Goal: Use online tool/utility: Utilize a website feature to perform a specific function

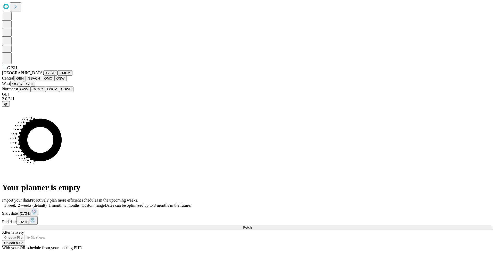
click at [44, 76] on button "GJSH" at bounding box center [50, 72] width 13 height 5
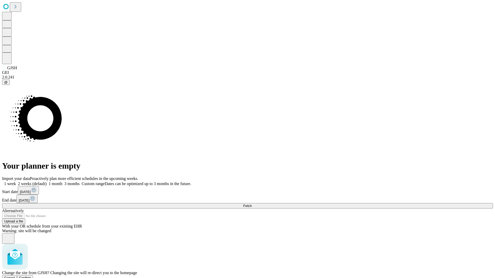
click at [31, 276] on span "Confirm" at bounding box center [25, 278] width 12 height 4
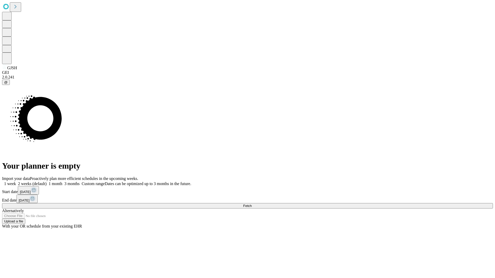
click at [16, 182] on label "1 week" at bounding box center [9, 184] width 14 height 4
click at [252, 204] on span "Fetch" at bounding box center [247, 206] width 9 height 4
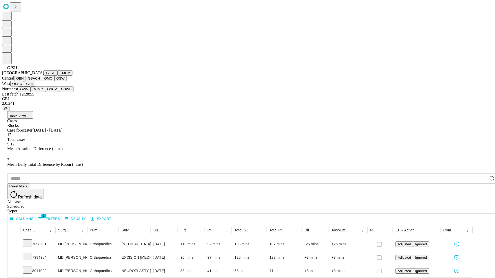
click at [57, 76] on button "GMCM" at bounding box center [64, 72] width 15 height 5
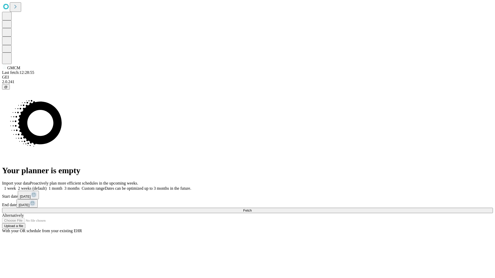
click at [16, 186] on label "1 week" at bounding box center [9, 188] width 14 height 4
click at [252, 209] on span "Fetch" at bounding box center [247, 211] width 9 height 4
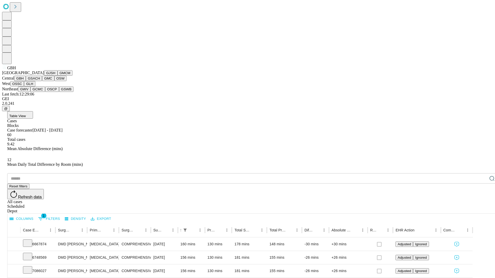
click at [40, 81] on button "GSACH" at bounding box center [34, 78] width 16 height 5
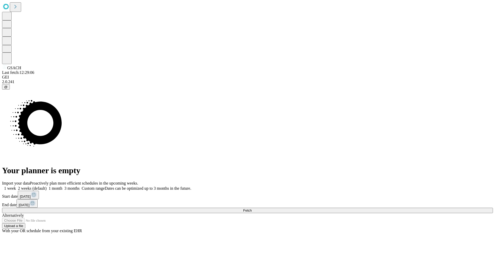
click at [252, 209] on span "Fetch" at bounding box center [247, 211] width 9 height 4
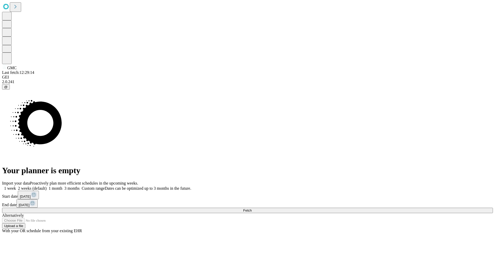
click at [252, 209] on span "Fetch" at bounding box center [247, 211] width 9 height 4
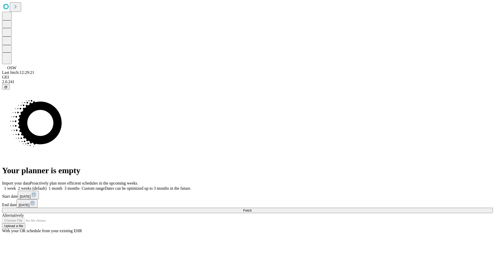
click at [252, 209] on span "Fetch" at bounding box center [247, 211] width 9 height 4
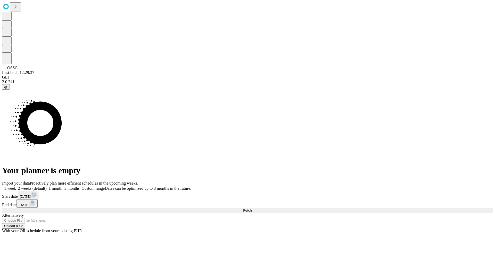
click at [16, 186] on label "1 week" at bounding box center [9, 188] width 14 height 4
click at [252, 209] on span "Fetch" at bounding box center [247, 211] width 9 height 4
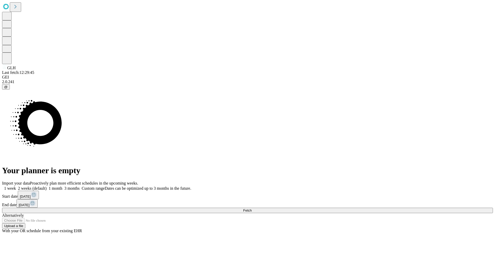
click at [16, 186] on label "1 week" at bounding box center [9, 188] width 14 height 4
click at [252, 209] on span "Fetch" at bounding box center [247, 211] width 9 height 4
click at [16, 186] on label "1 week" at bounding box center [9, 188] width 14 height 4
click at [252, 209] on span "Fetch" at bounding box center [247, 211] width 9 height 4
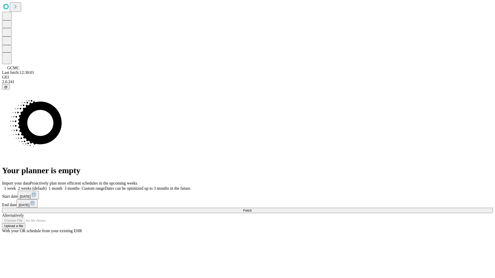
click at [16, 186] on label "1 week" at bounding box center [9, 188] width 14 height 4
click at [252, 209] on span "Fetch" at bounding box center [247, 211] width 9 height 4
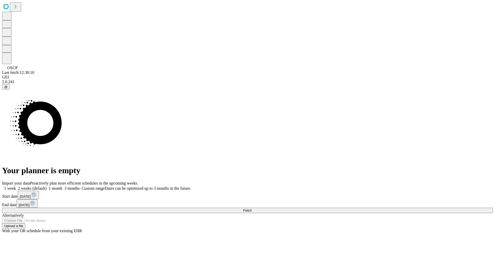
click at [252, 209] on span "Fetch" at bounding box center [247, 211] width 9 height 4
